Goal: Task Accomplishment & Management: Use online tool/utility

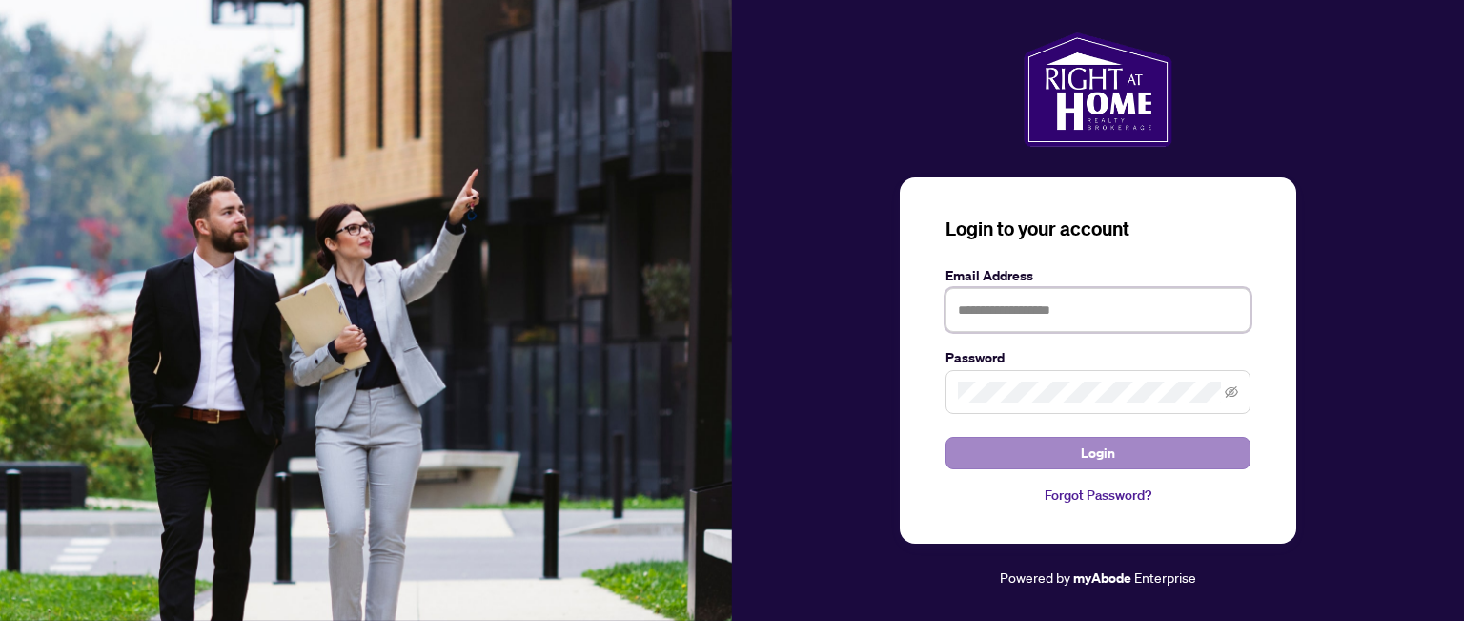
type input "**********"
click at [1089, 457] on span "Login" at bounding box center [1098, 453] width 34 height 31
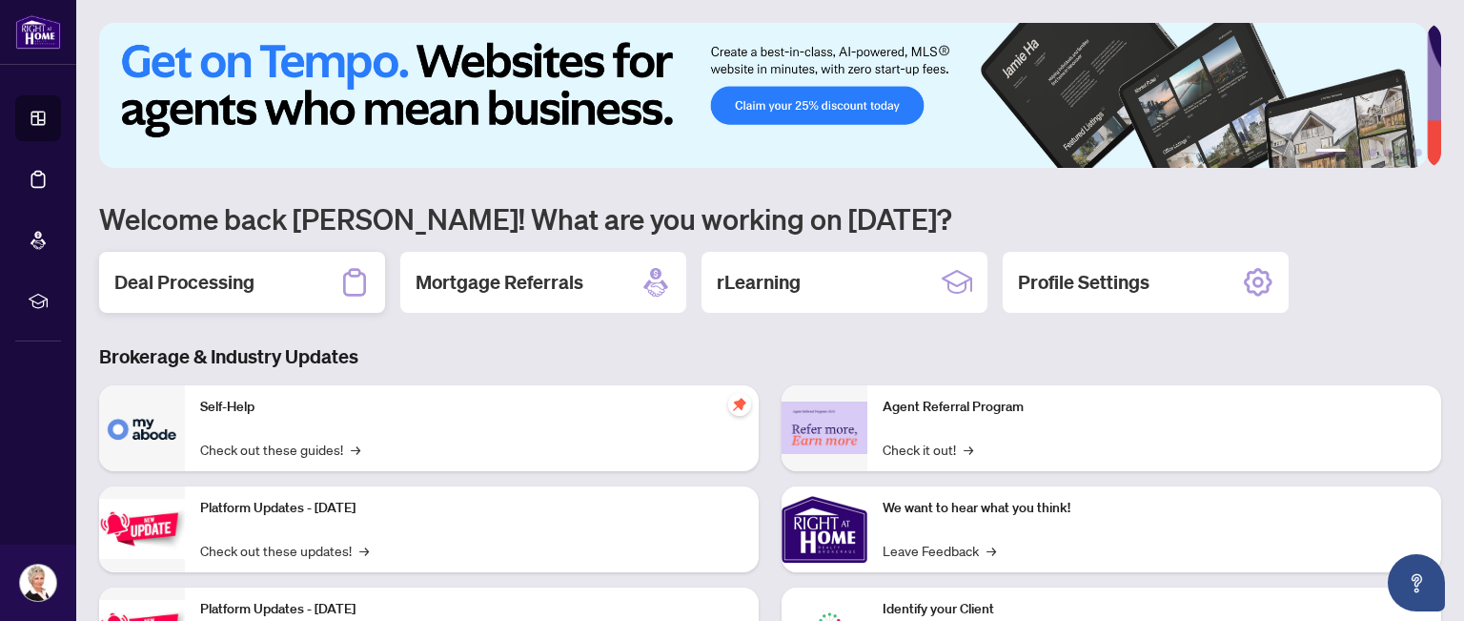
click at [210, 275] on h2 "Deal Processing" at bounding box center [184, 282] width 140 height 27
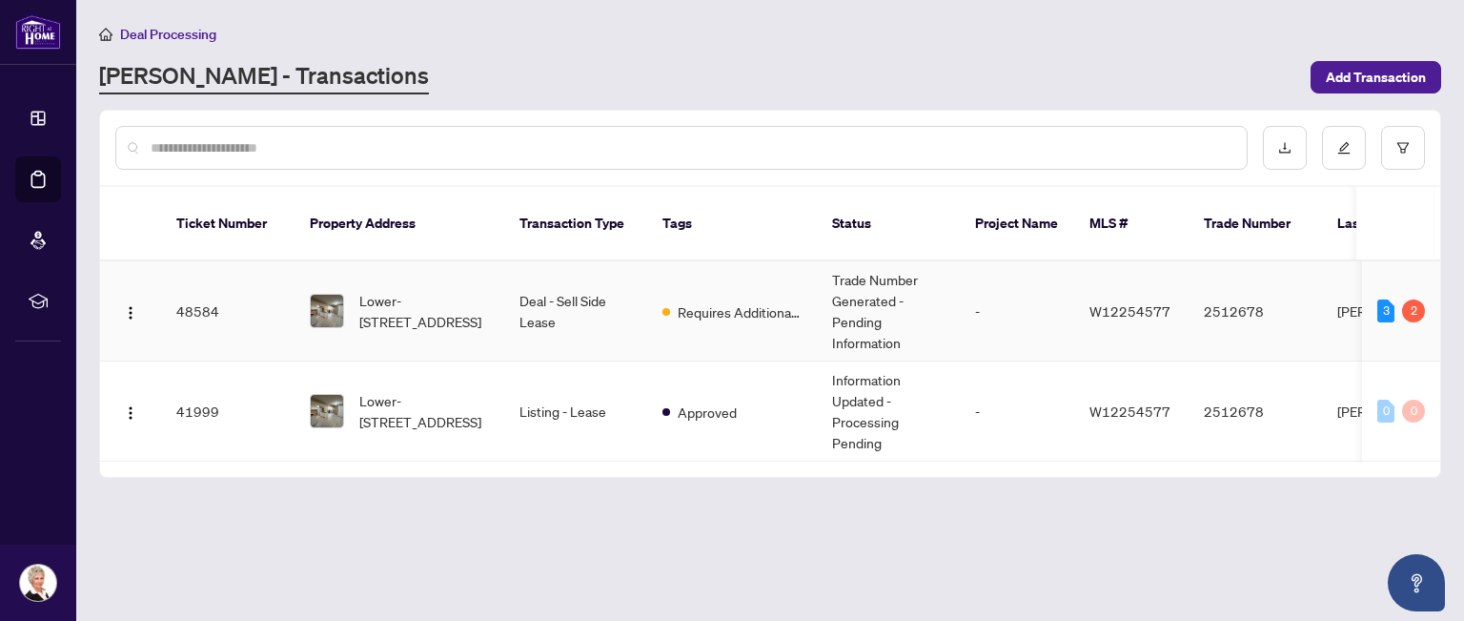
click at [201, 288] on td "48584" at bounding box center [227, 311] width 133 height 100
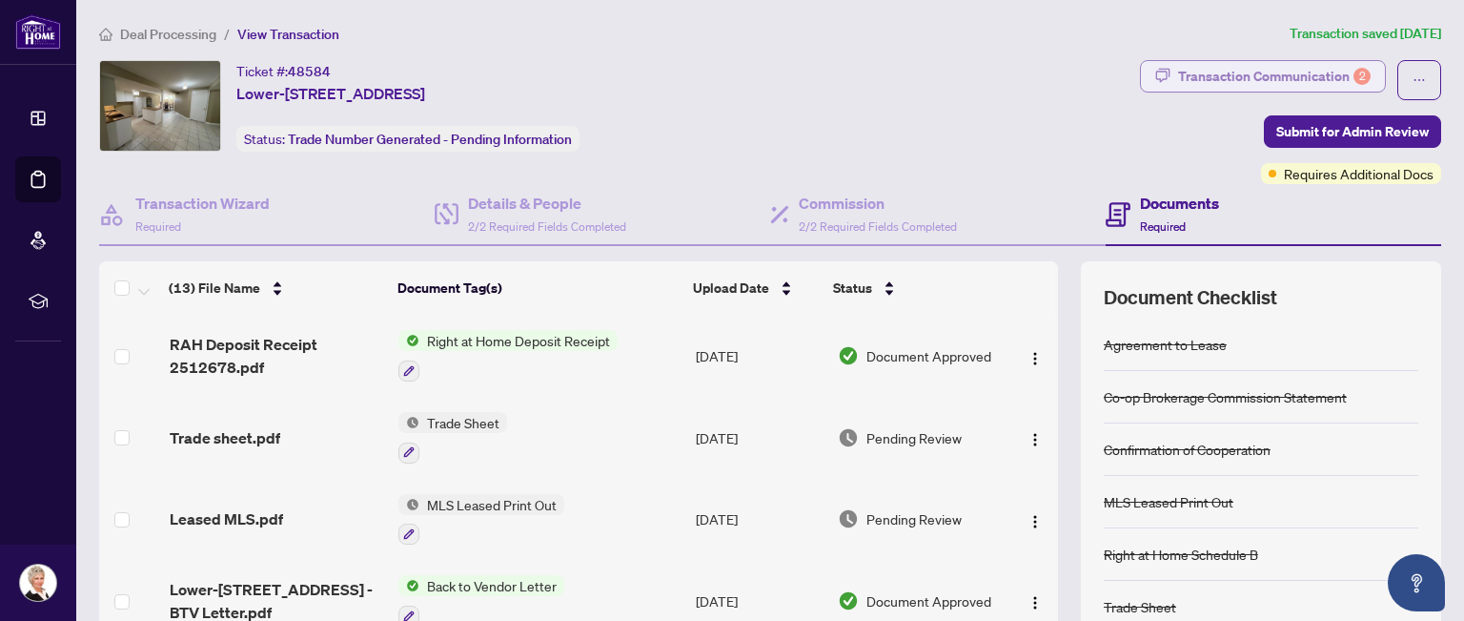
click at [1285, 74] on div "Transaction Communication 2" at bounding box center [1274, 76] width 193 height 31
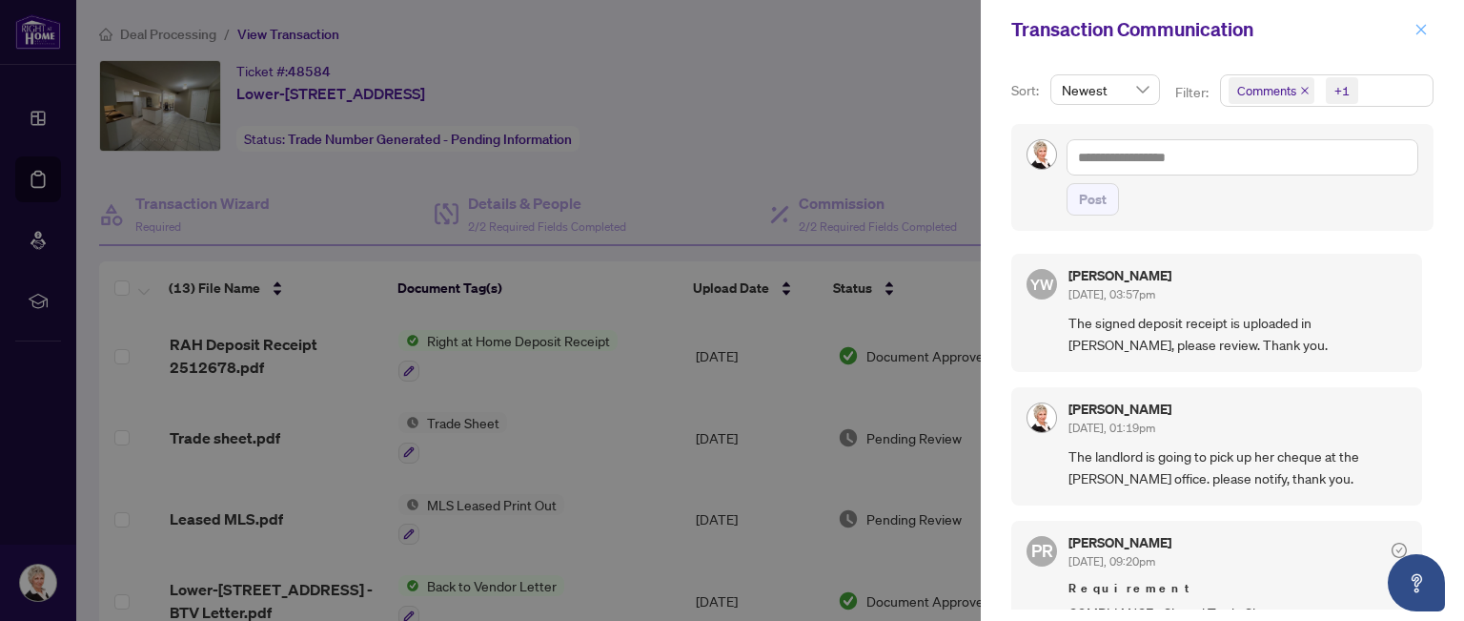
click at [1423, 32] on icon "close" at bounding box center [1422, 29] width 10 height 10
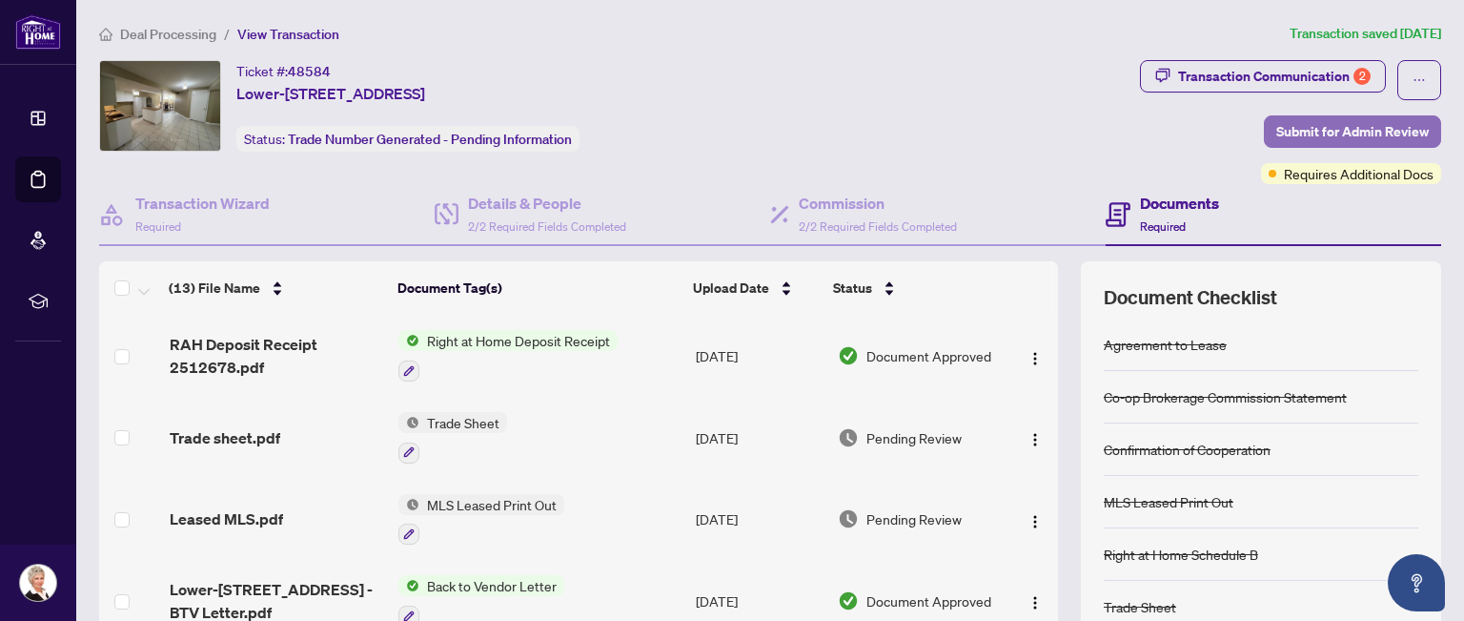
click at [1323, 125] on span "Submit for Admin Review" at bounding box center [1353, 131] width 153 height 31
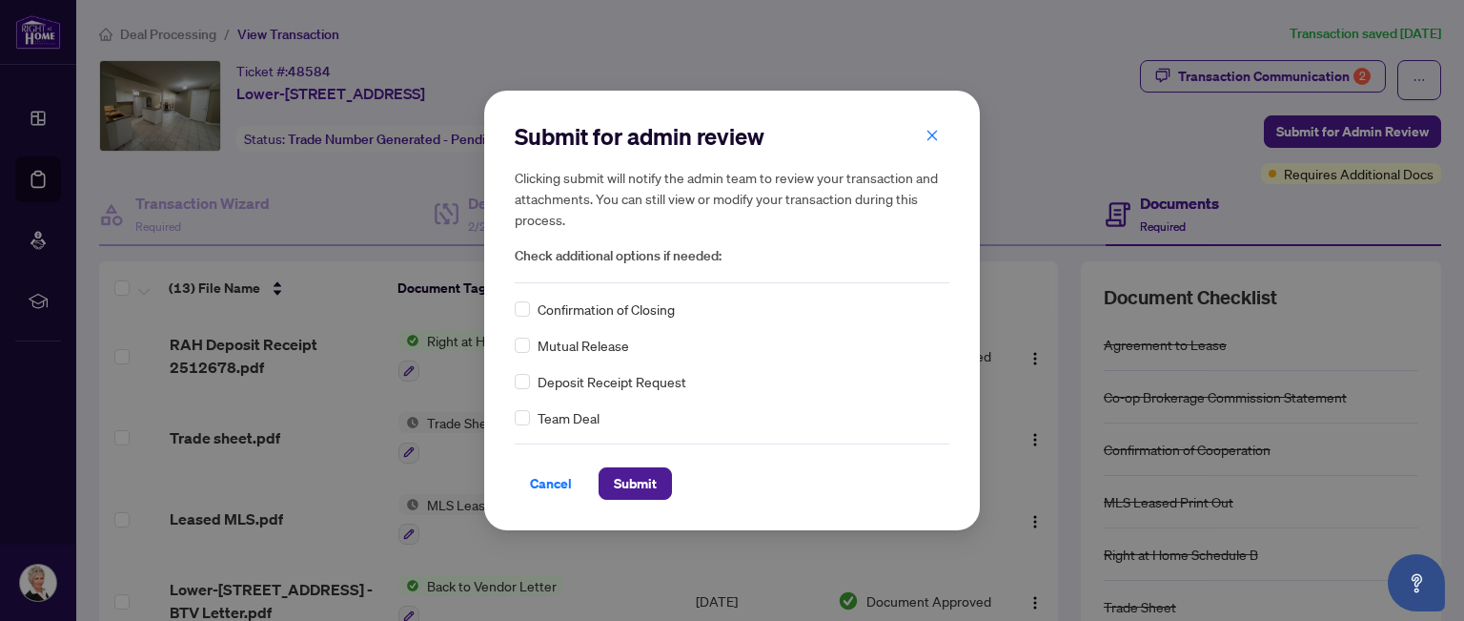
click at [574, 310] on span "Confirmation of Closing" at bounding box center [606, 308] width 137 height 21
click at [631, 484] on span "Submit" at bounding box center [635, 483] width 43 height 31
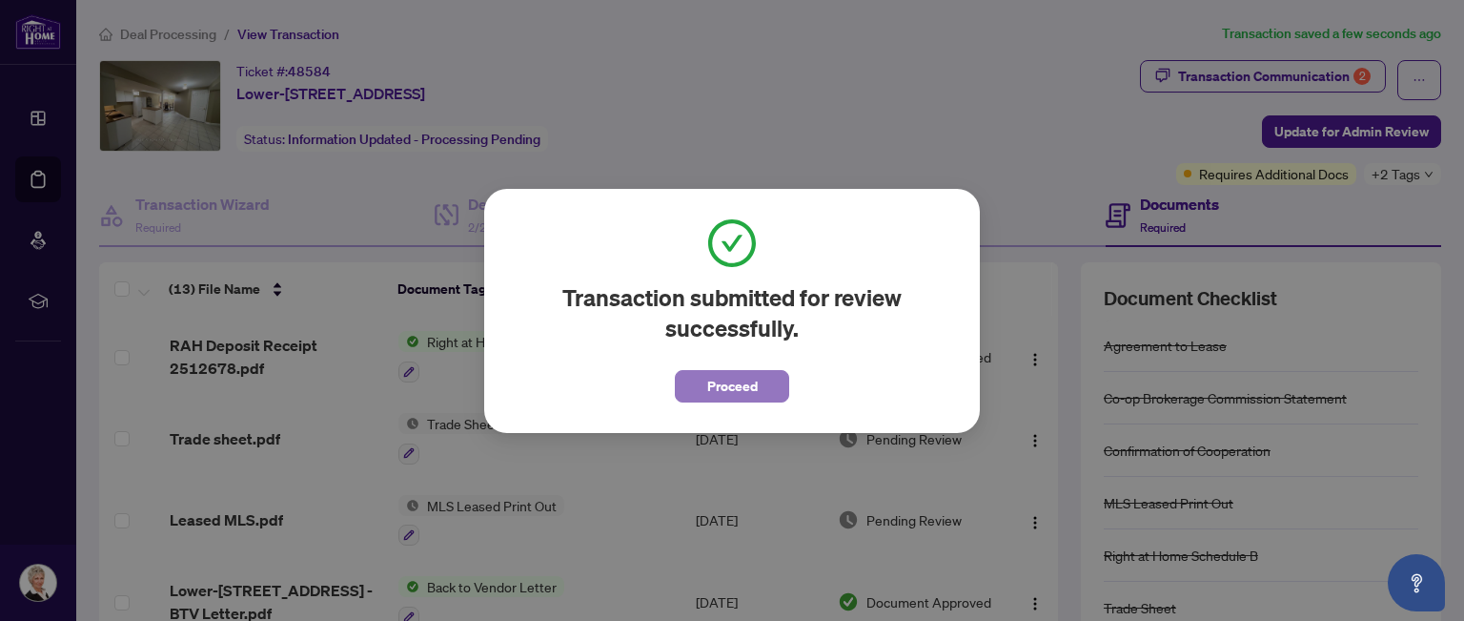
click at [759, 389] on button "Proceed" at bounding box center [732, 386] width 114 height 32
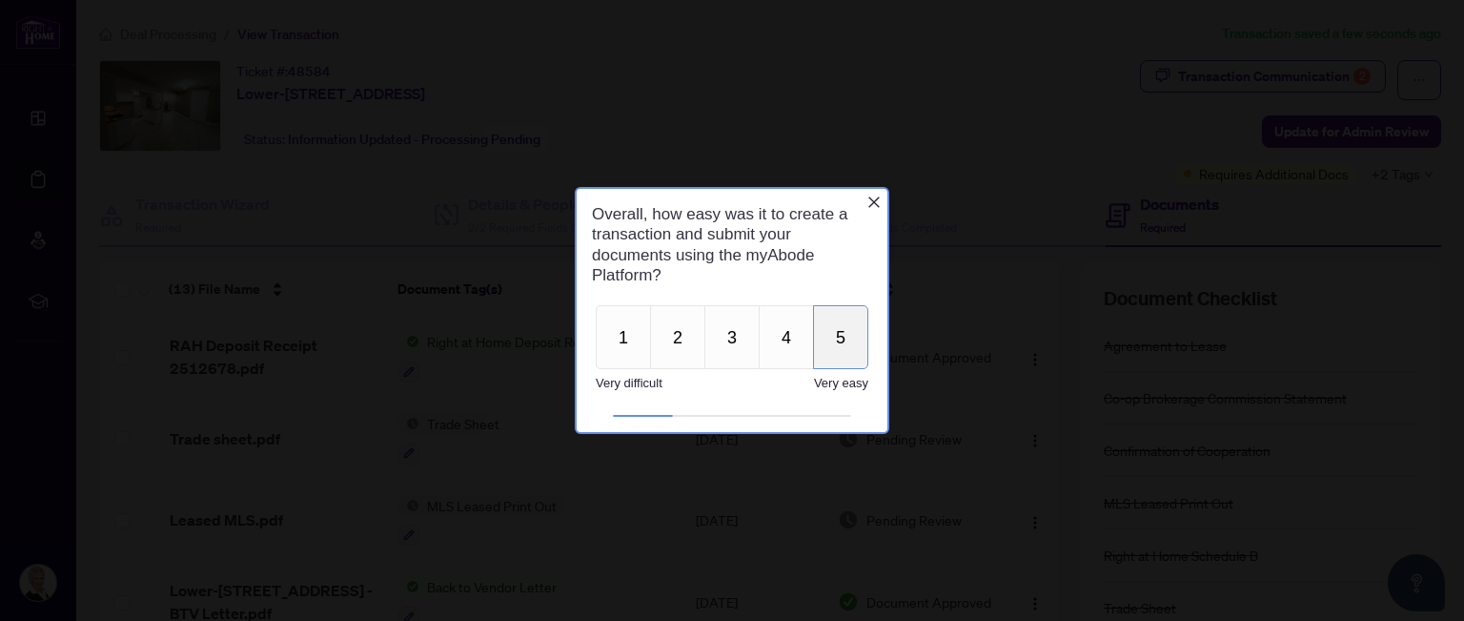
click at [843, 336] on button "5" at bounding box center [840, 336] width 55 height 64
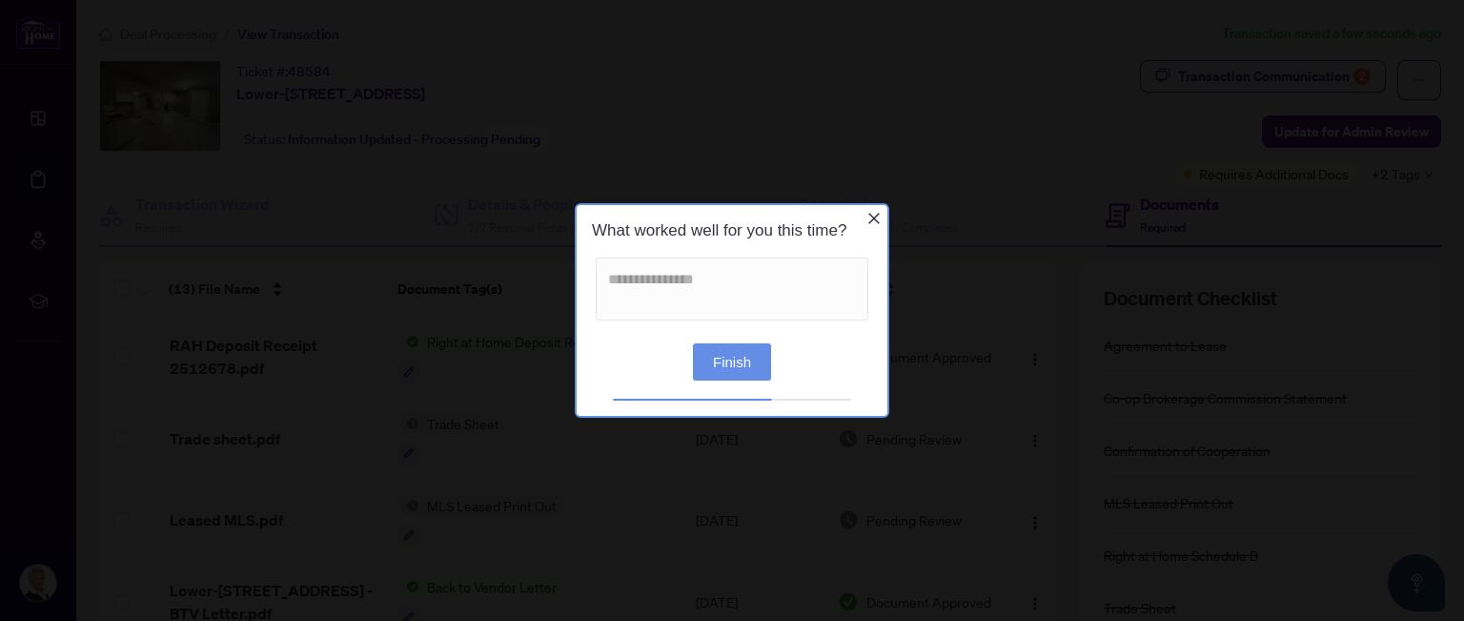
click at [731, 352] on button "Finish" at bounding box center [732, 360] width 78 height 37
